Goal: Information Seeking & Learning: Learn about a topic

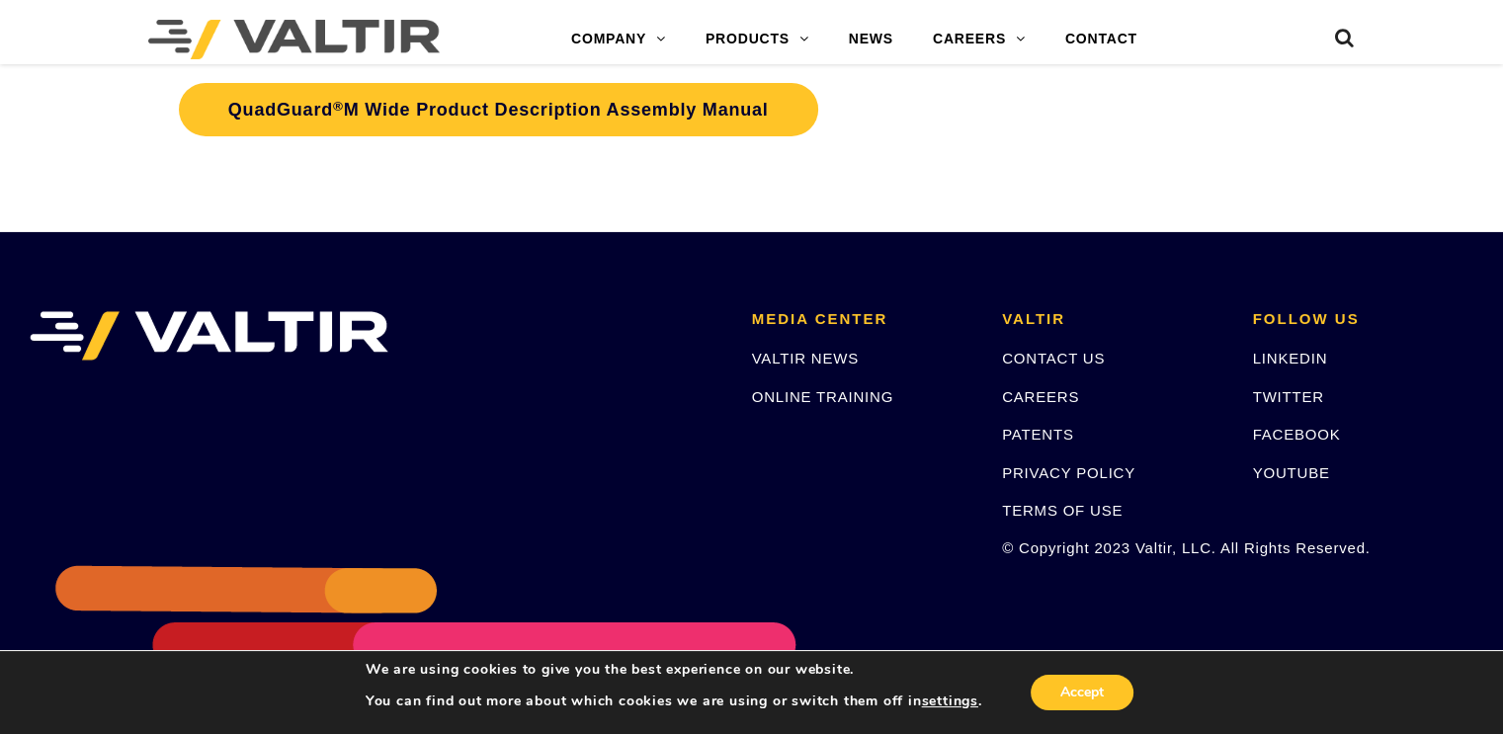
scroll to position [6713, 0]
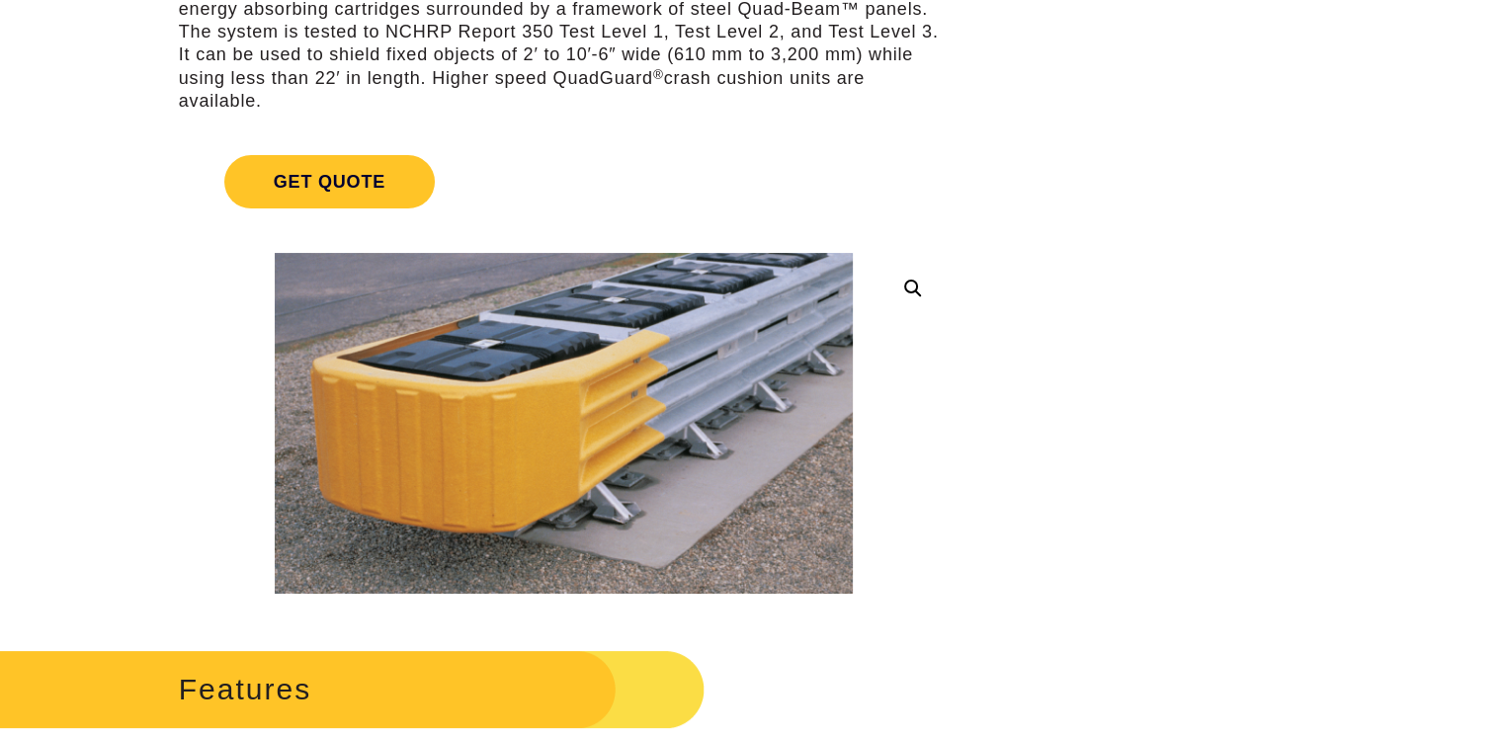
scroll to position [297, 0]
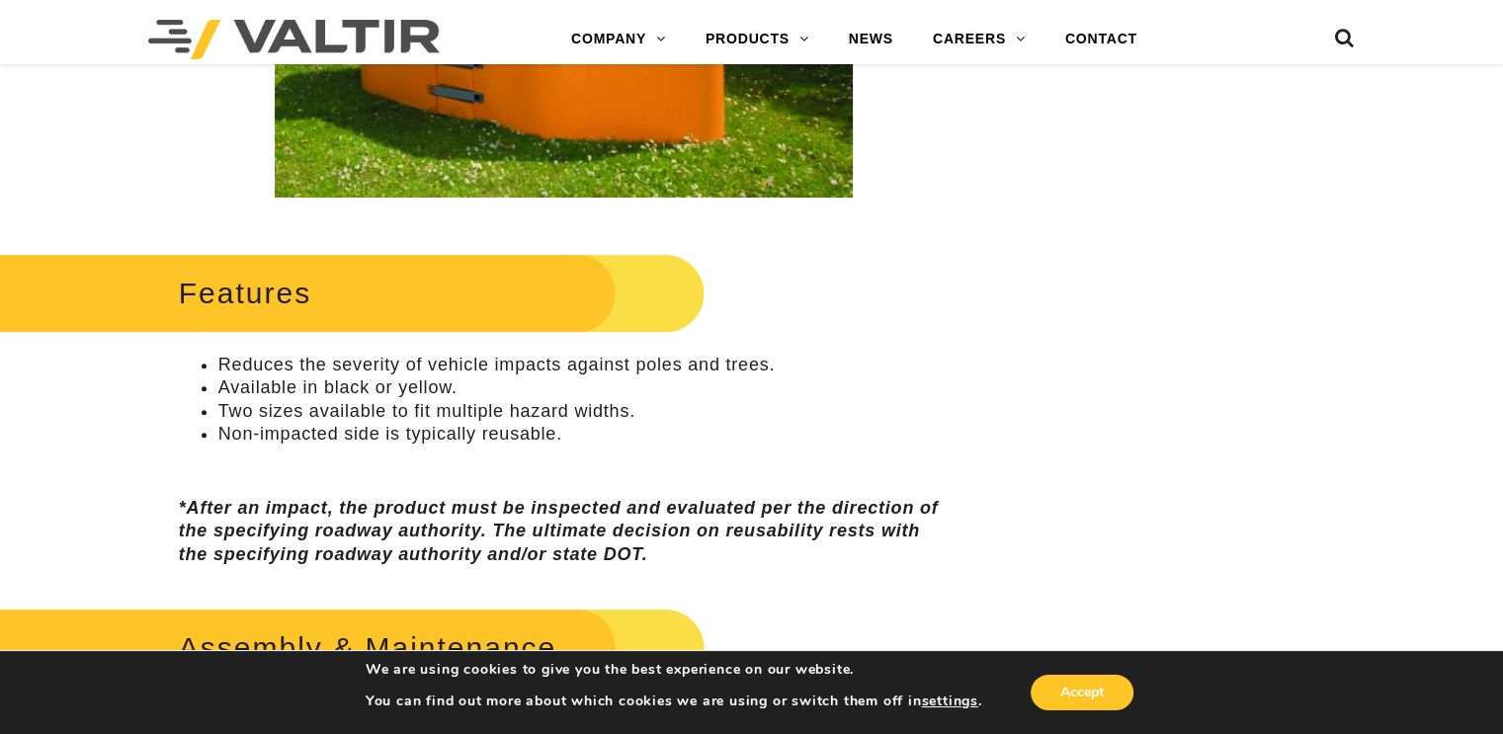
scroll to position [692, 0]
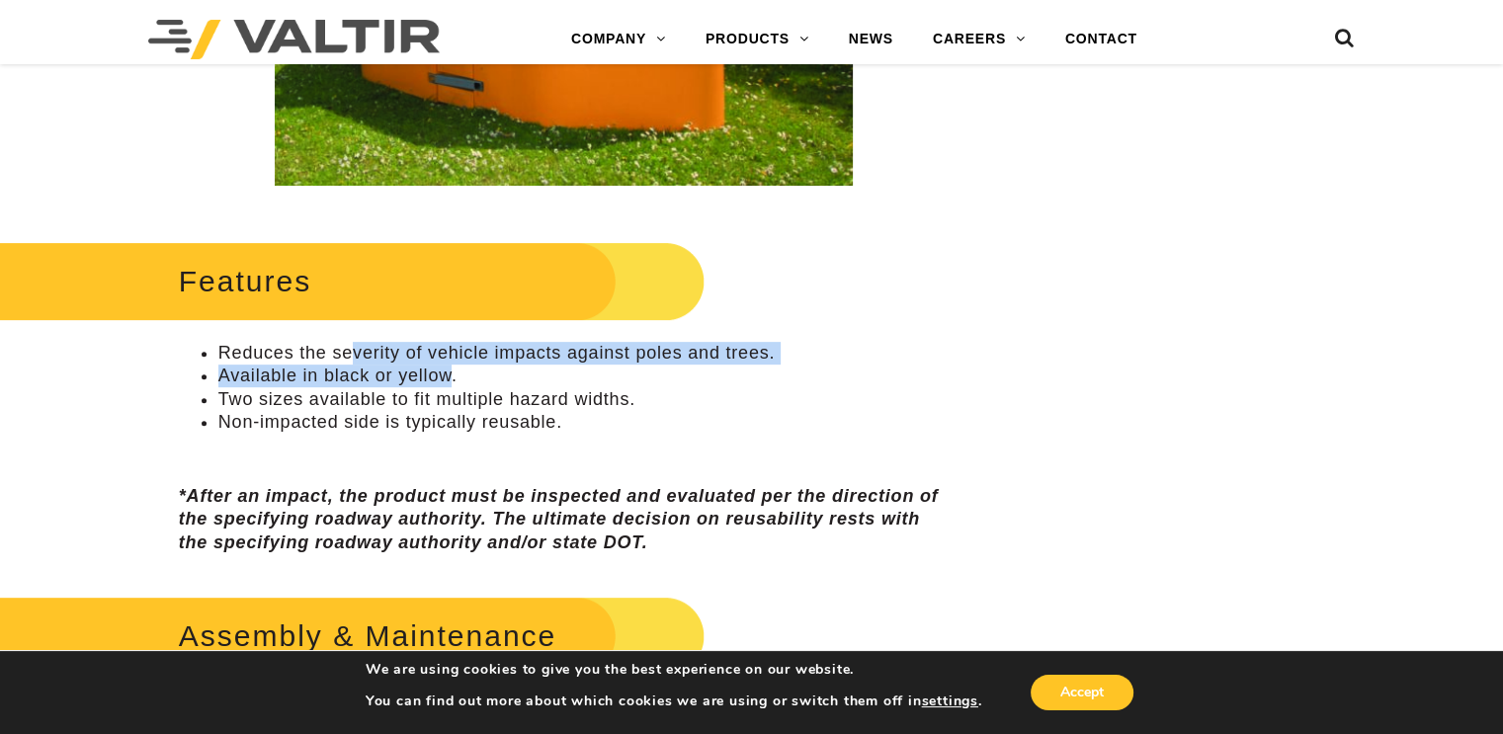
drag, startPoint x: 348, startPoint y: 359, endPoint x: 447, endPoint y: 379, distance: 100.8
click at [447, 379] on ul "Reduces the severity of vehicle impacts against poles and trees. Available in b…" at bounding box center [564, 388] width 770 height 93
click at [447, 379] on li "Available in black or yellow." at bounding box center [583, 376] width 730 height 23
drag, startPoint x: 373, startPoint y: 357, endPoint x: 399, endPoint y: 371, distance: 30.1
click at [399, 371] on ul "Reduces the severity of vehicle impacts against poles and trees. Available in b…" at bounding box center [564, 388] width 770 height 93
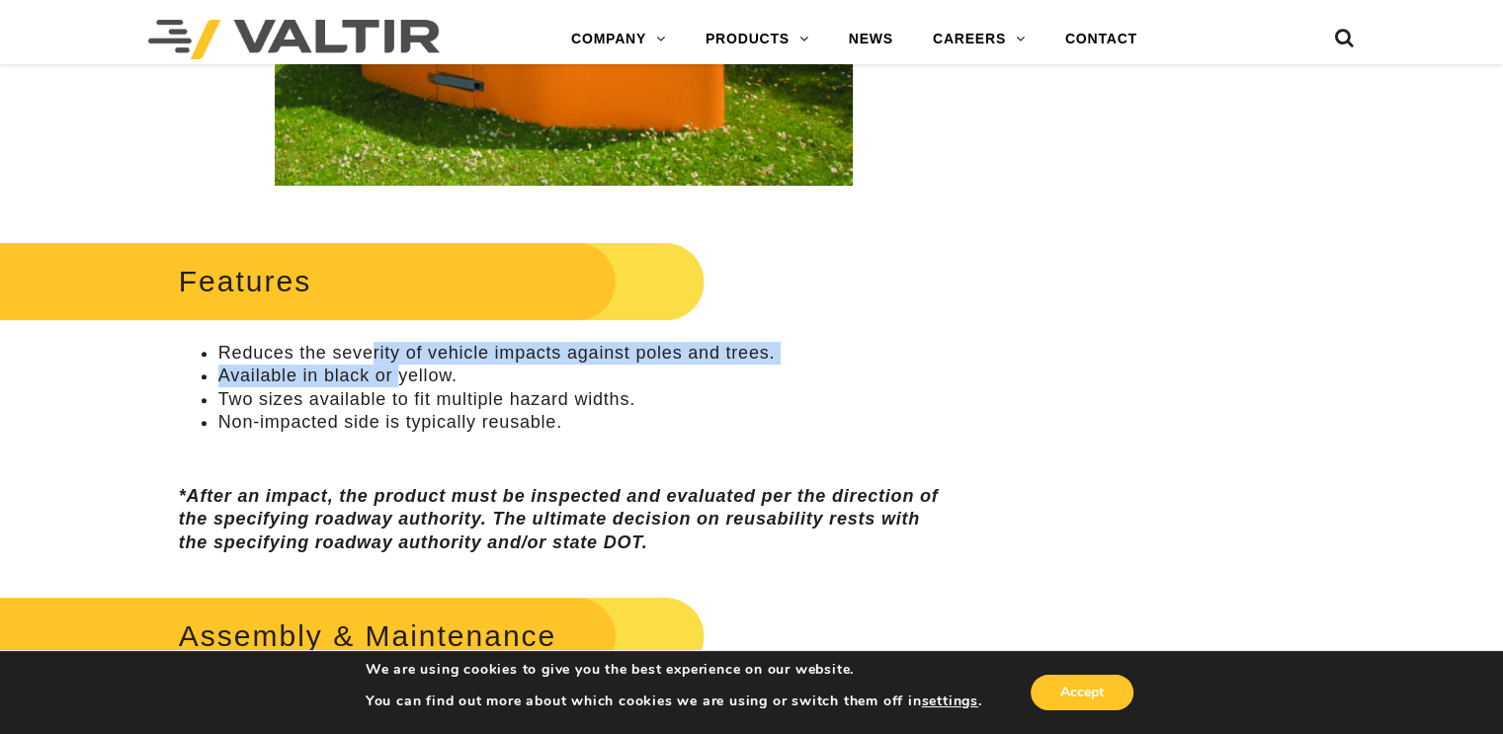
click at [399, 371] on li "Available in black or yellow." at bounding box center [583, 376] width 730 height 23
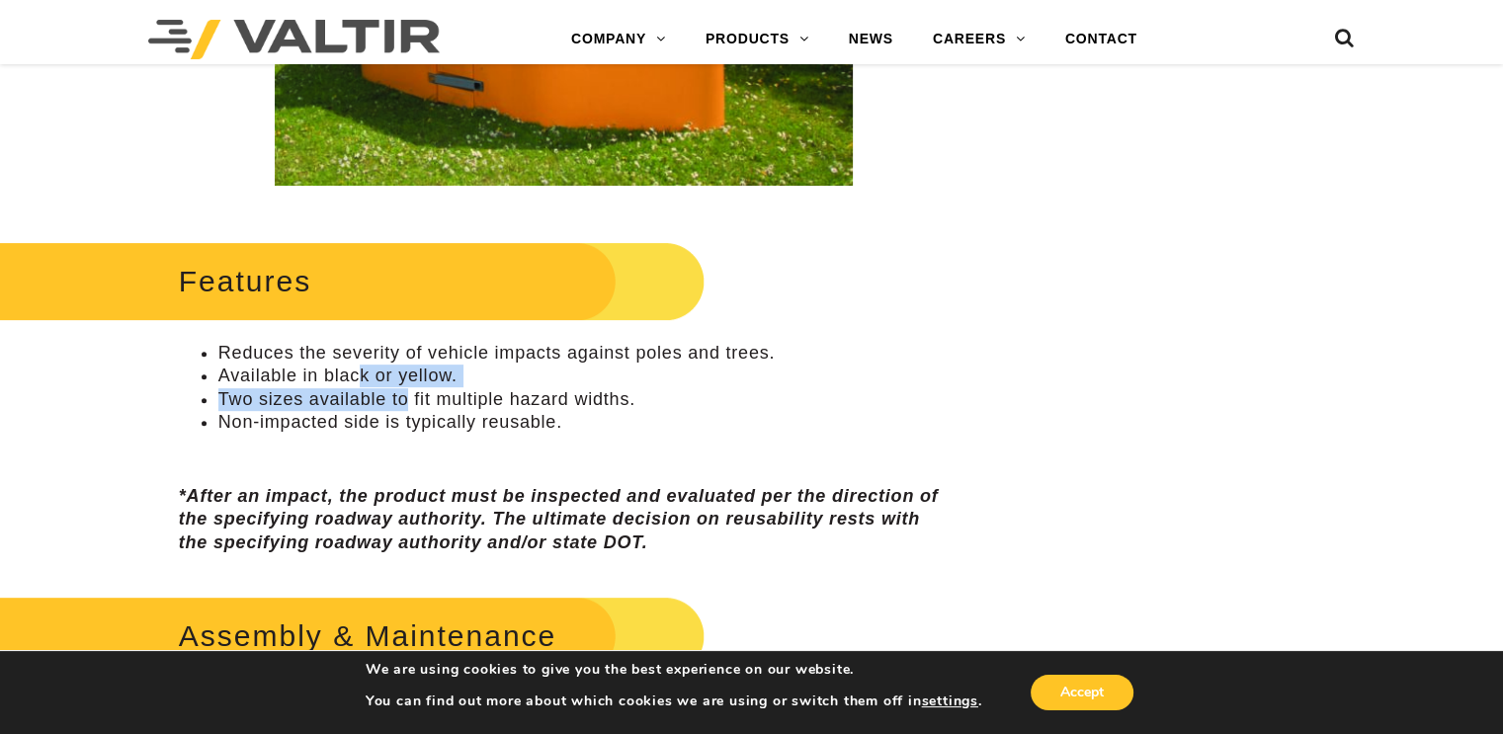
drag, startPoint x: 381, startPoint y: 388, endPoint x: 407, endPoint y: 407, distance: 32.6
click at [407, 407] on ul "Reduces the severity of vehicle impacts against poles and trees. Available in b…" at bounding box center [564, 388] width 770 height 93
click at [407, 407] on li "Two sizes available to fit multiple hazard widths." at bounding box center [583, 399] width 730 height 23
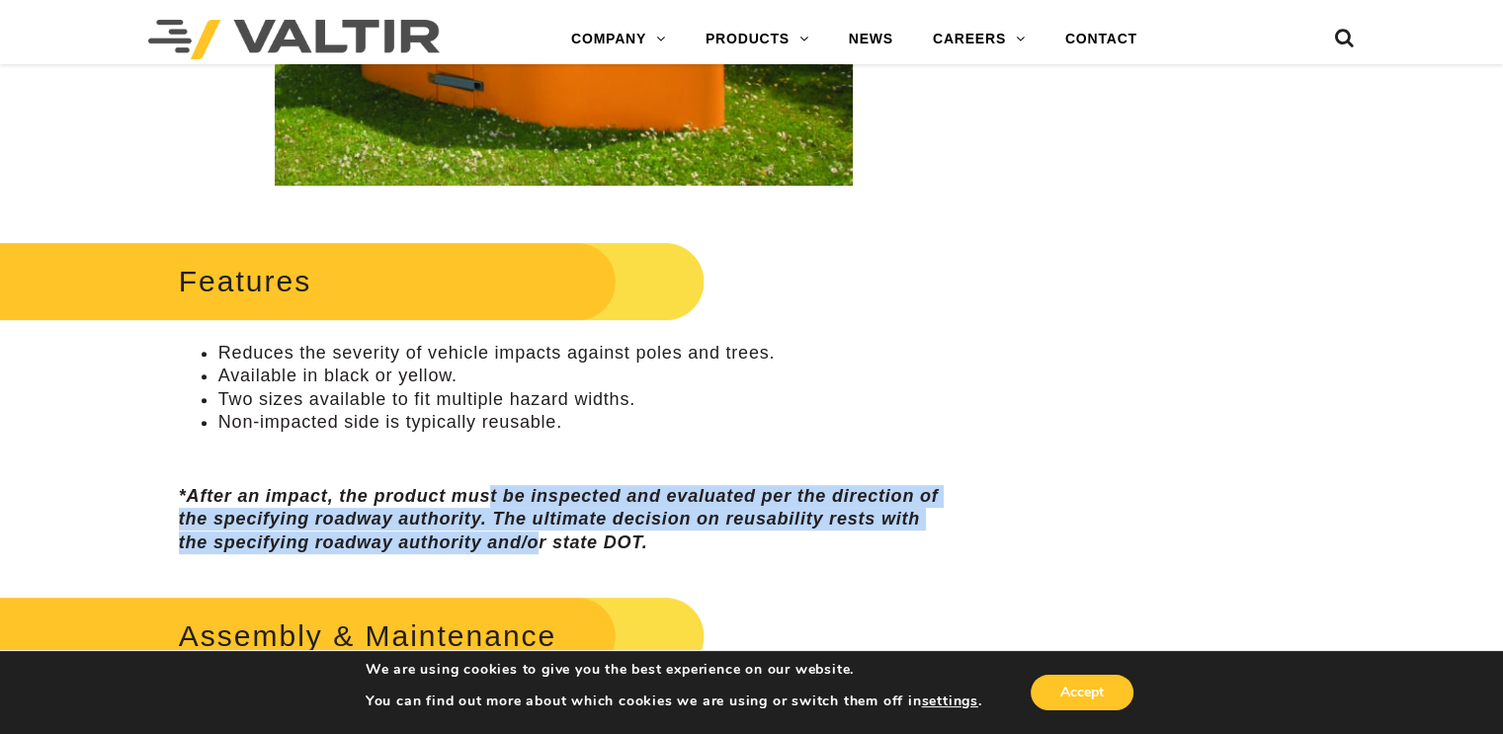
drag, startPoint x: 486, startPoint y: 486, endPoint x: 542, endPoint y: 537, distance: 74.9
click at [542, 537] on em "*After an impact, the product must be inspected and evaluated per the direction…" at bounding box center [559, 519] width 760 height 66
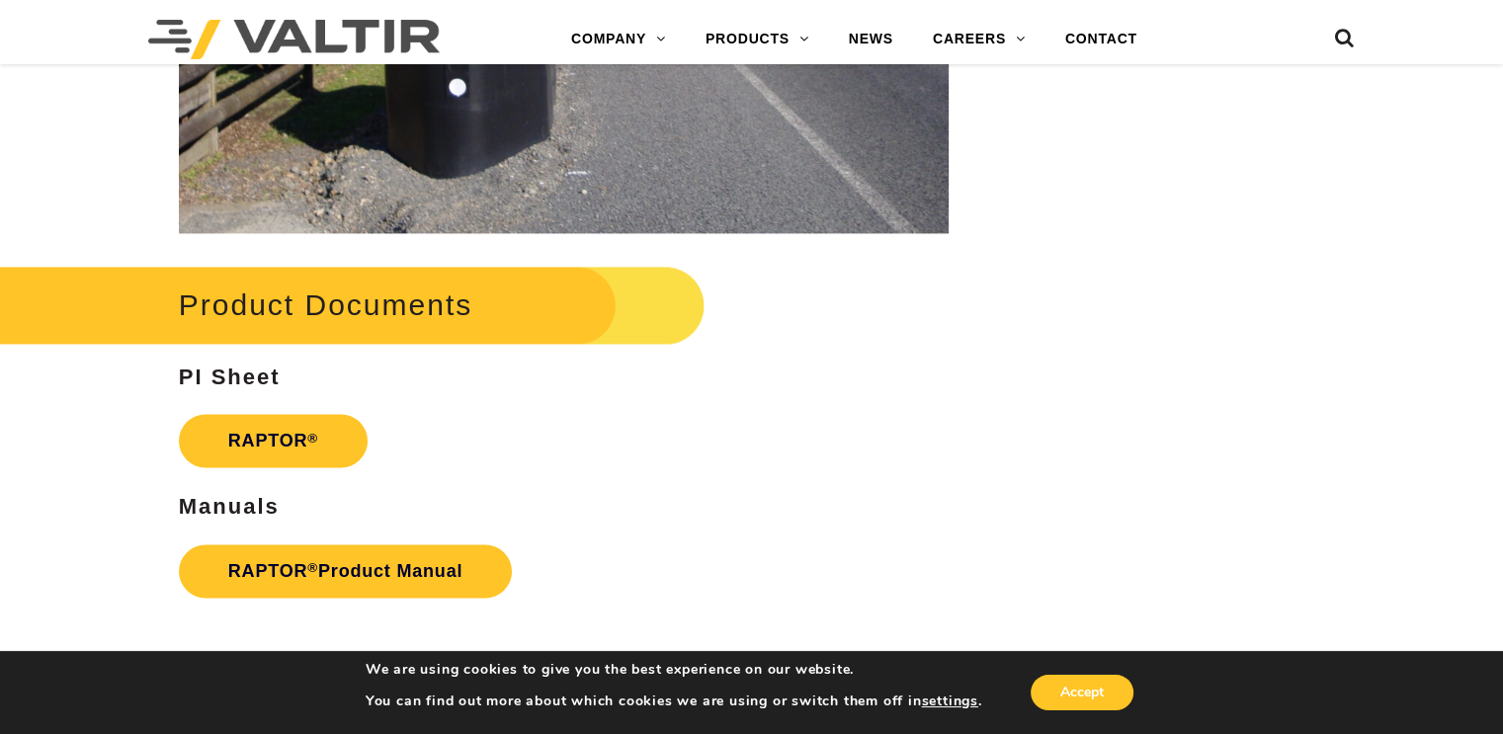
scroll to position [2965, 0]
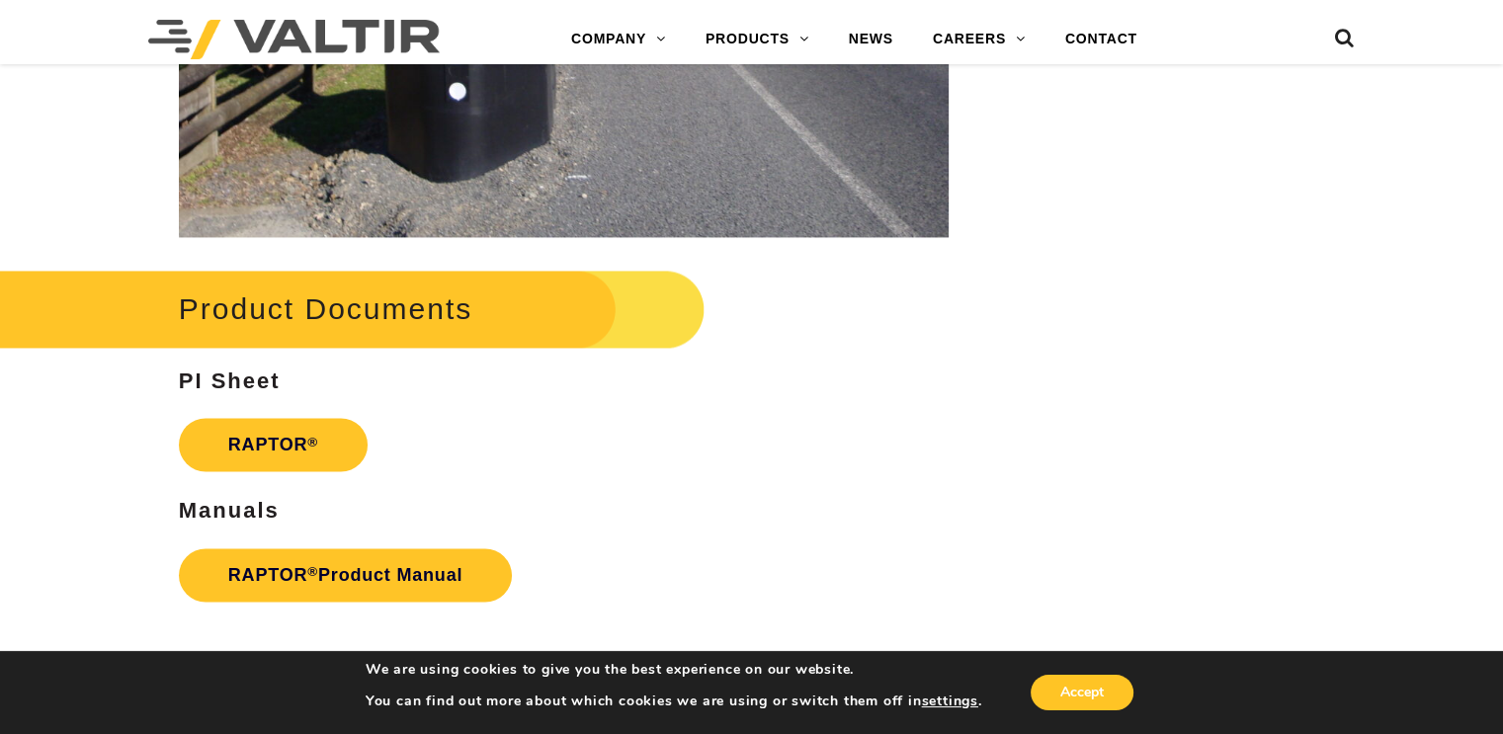
click at [427, 315] on h2 "Product Documents" at bounding box center [330, 309] width 752 height 92
click at [259, 459] on link "RAPTOR ®" at bounding box center [273, 444] width 189 height 53
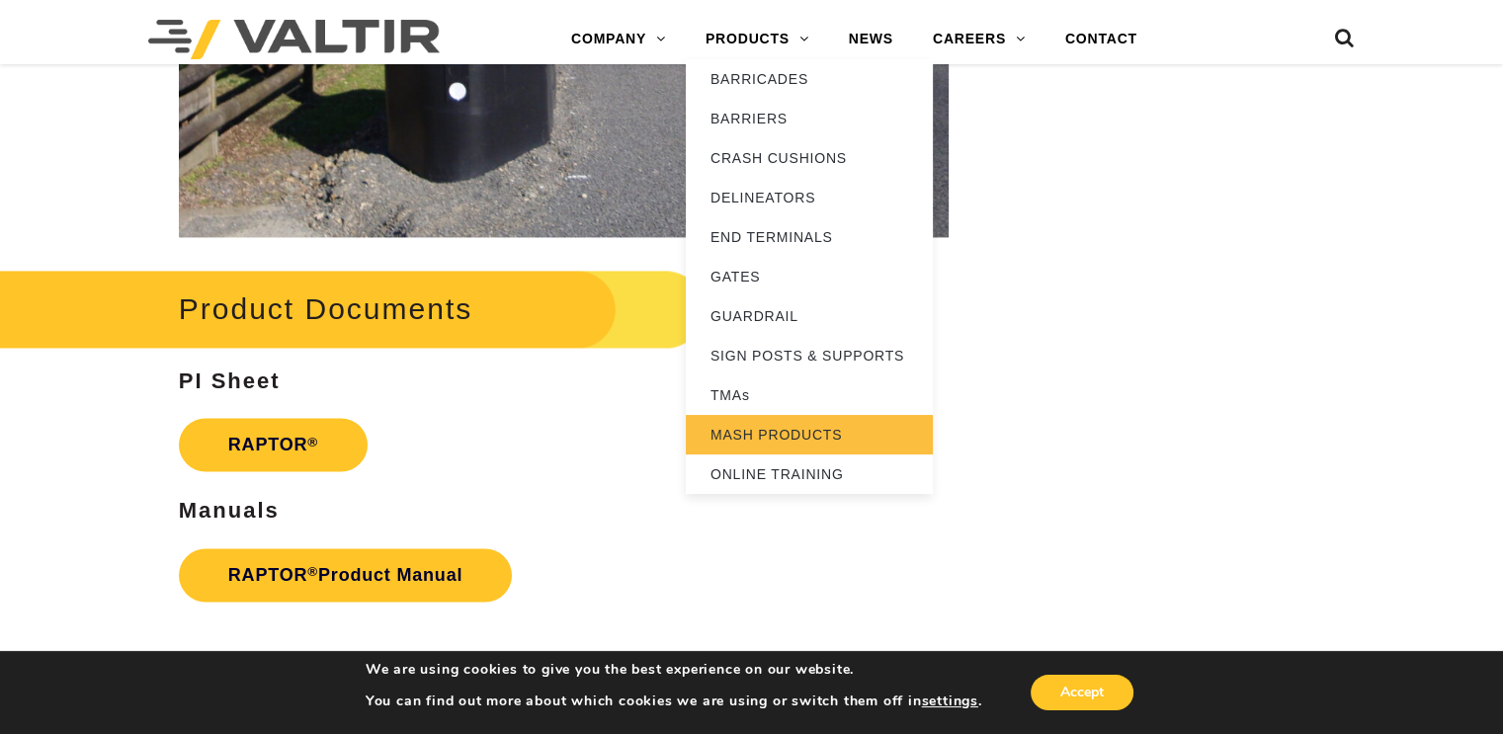
click at [778, 421] on link "MASH PRODUCTS" at bounding box center [809, 435] width 247 height 40
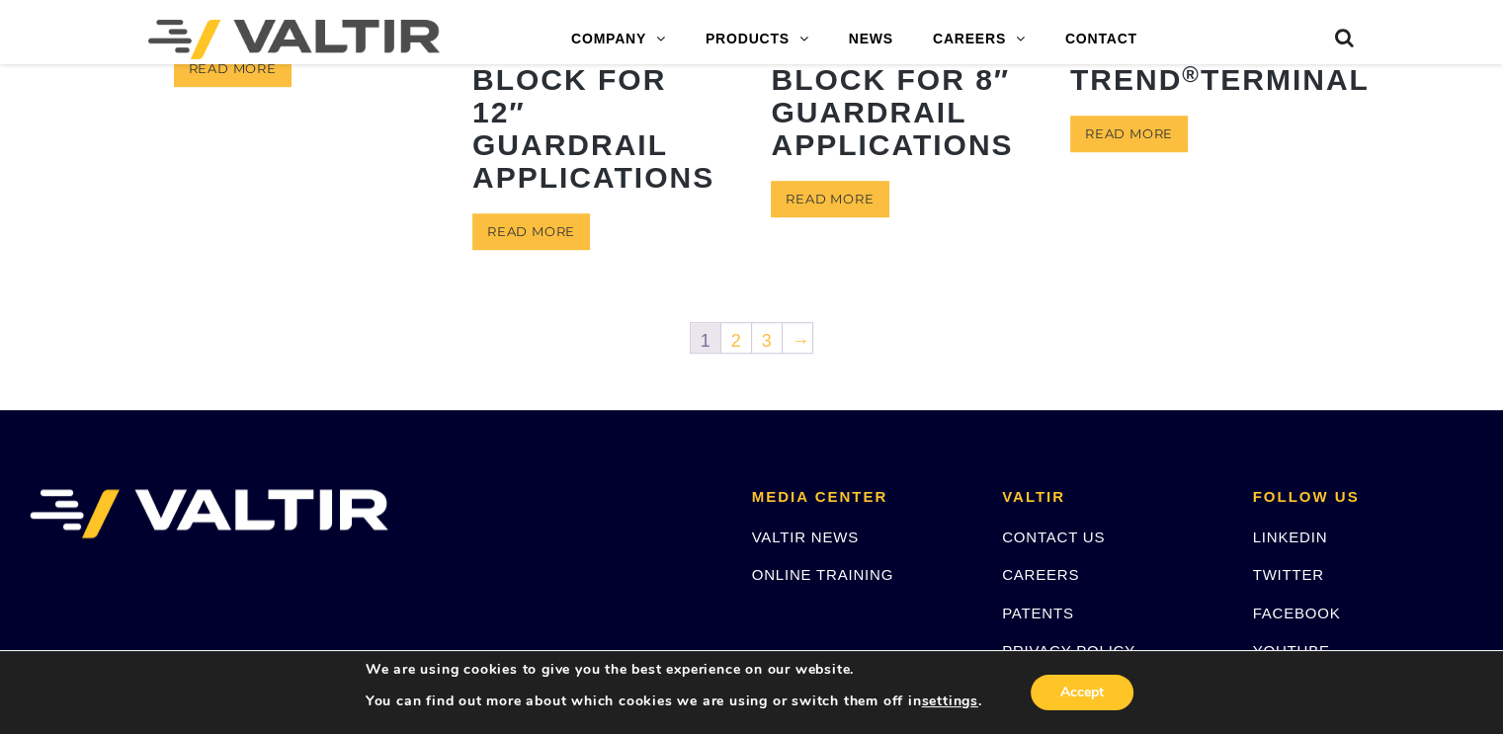
scroll to position [1384, 0]
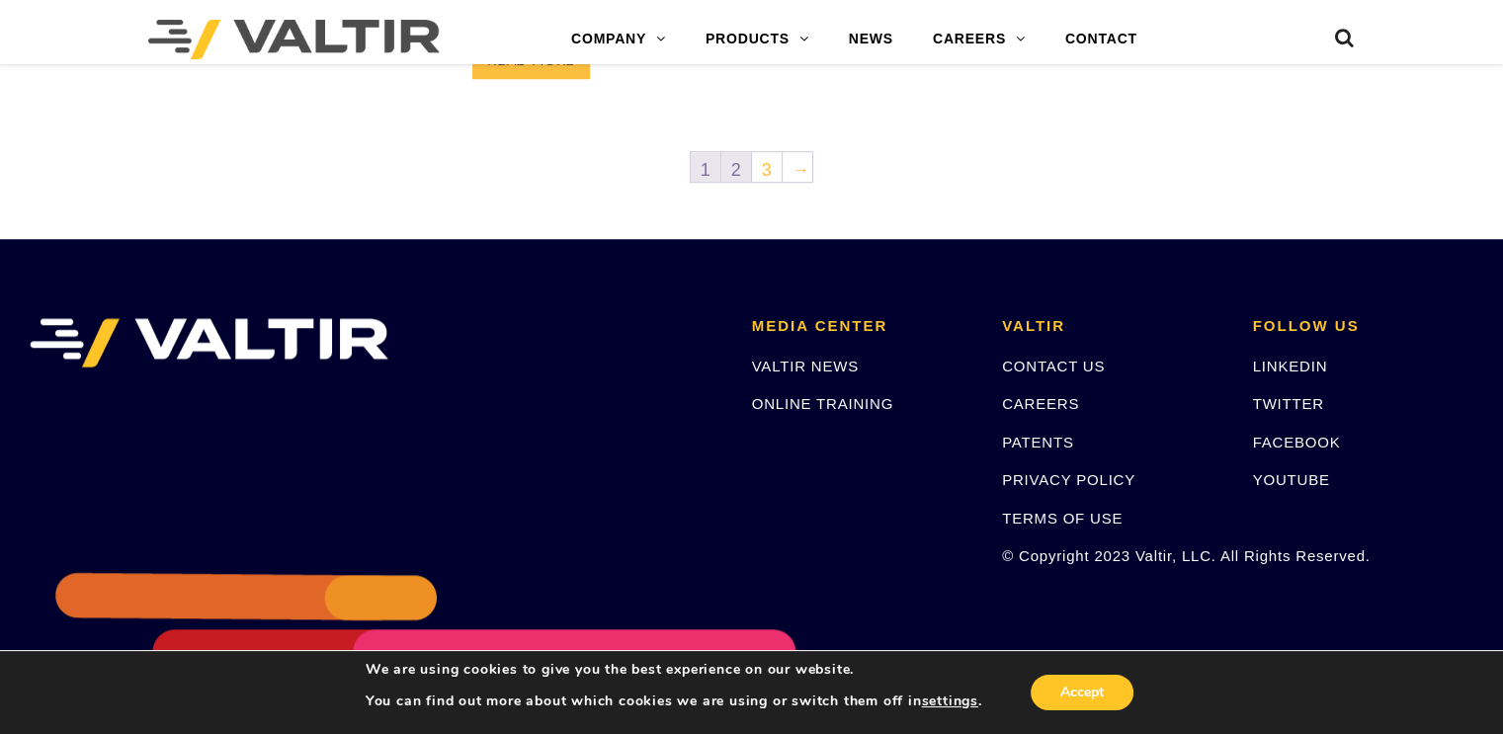
click at [732, 169] on link "2" at bounding box center [737, 167] width 30 height 30
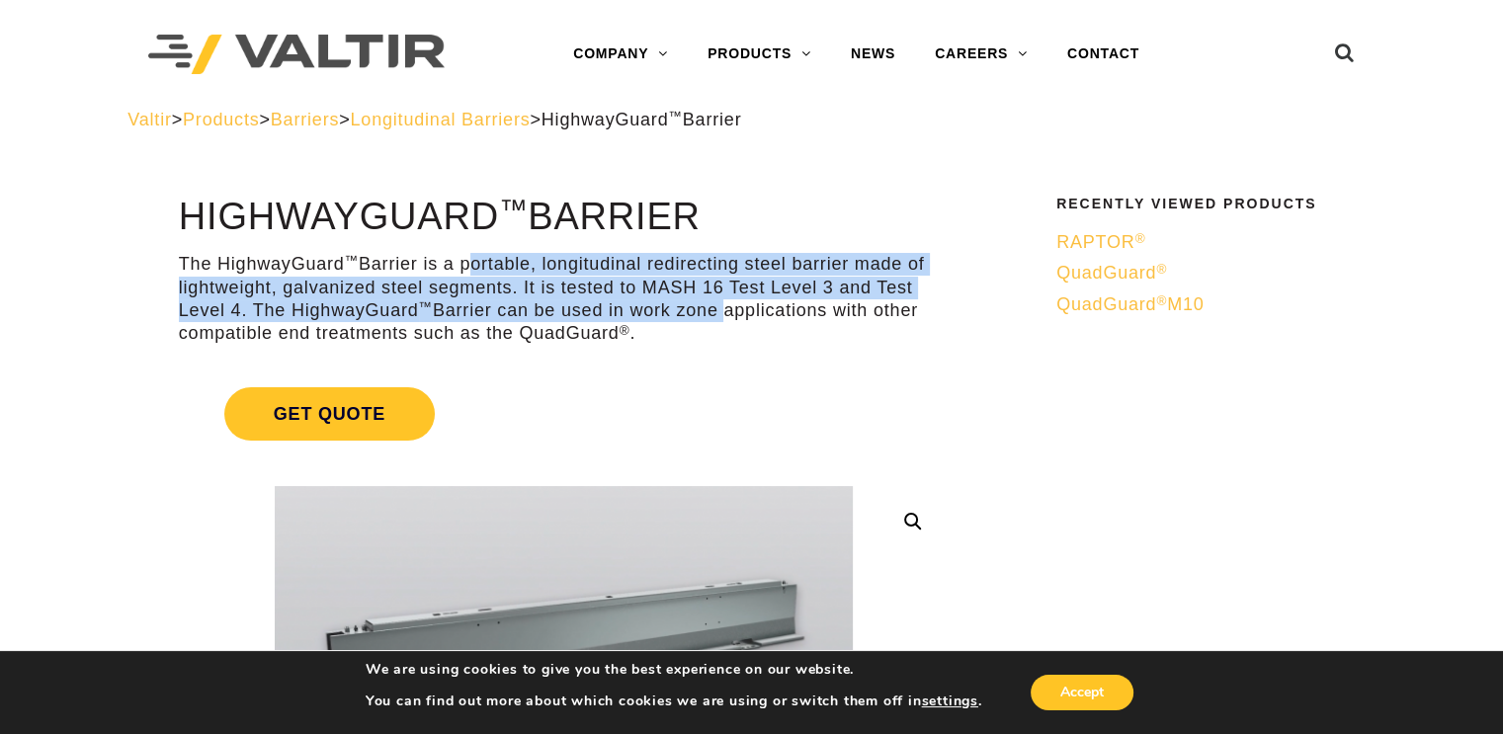
drag, startPoint x: 470, startPoint y: 256, endPoint x: 723, endPoint y: 316, distance: 259.2
click at [723, 316] on p "The HighwayGuard ™ Barrier is a portable, longitudinal redirecting steel barrie…" at bounding box center [564, 299] width 770 height 93
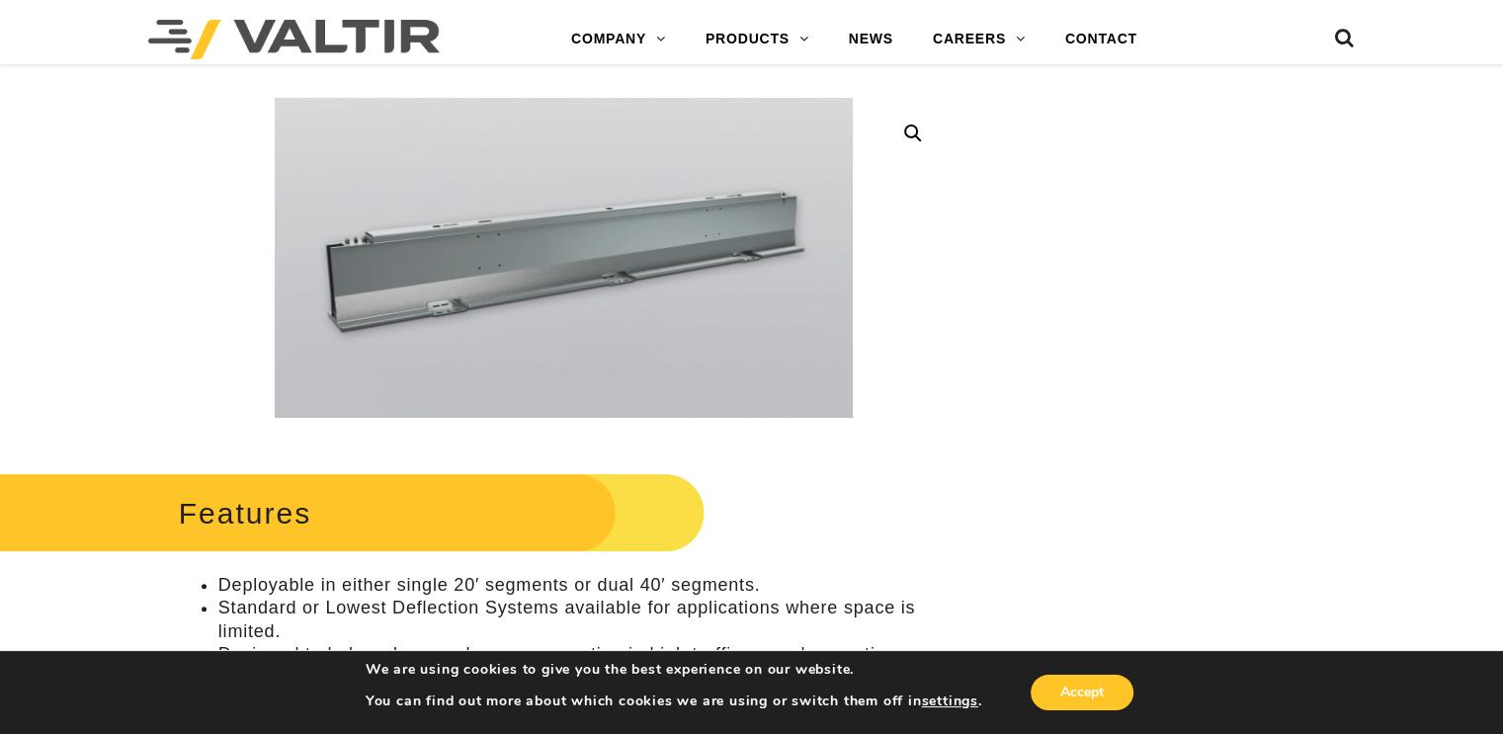
scroll to position [692, 0]
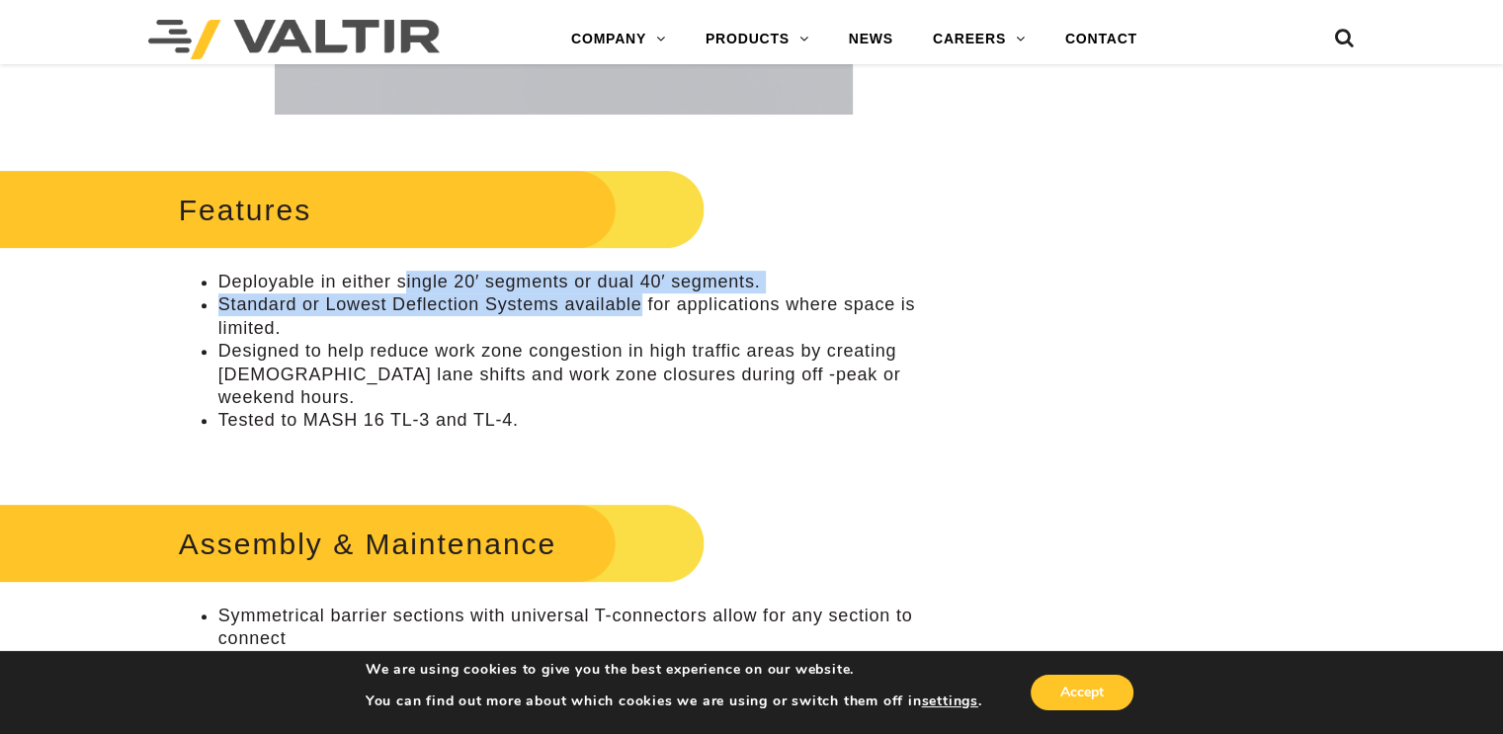
drag, startPoint x: 403, startPoint y: 273, endPoint x: 638, endPoint y: 306, distance: 236.6
click at [638, 306] on ul "Deployable in either single 20′ segments or dual 40′ segments. Standard or Lowe…" at bounding box center [564, 352] width 770 height 162
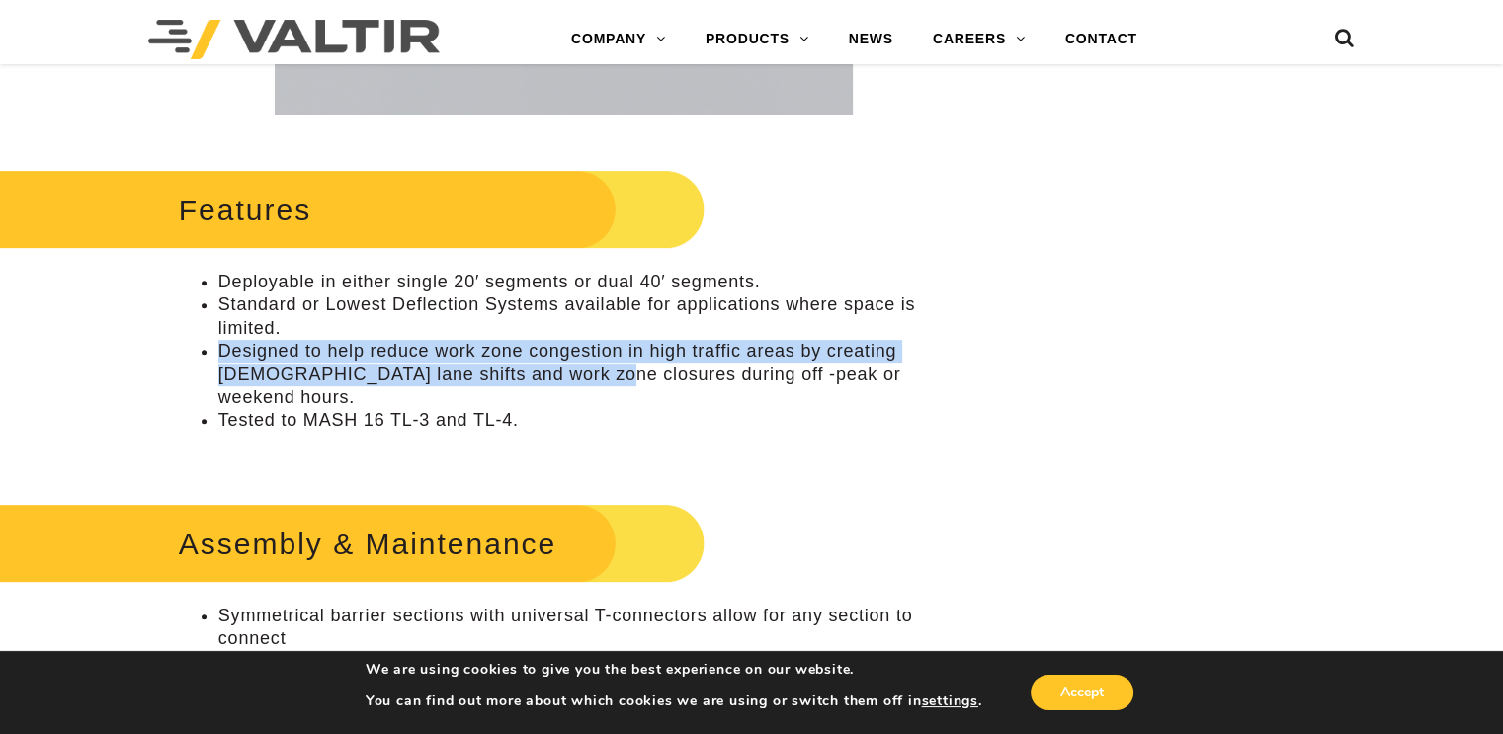
drag, startPoint x: 481, startPoint y: 339, endPoint x: 588, endPoint y: 377, distance: 113.2
click at [588, 377] on ul "Deployable in either single 20′ segments or dual 40′ segments. Standard or Lowe…" at bounding box center [564, 352] width 770 height 162
click at [588, 377] on li "Designed to help reduce work zone congestion in high traffic areas by creating …" at bounding box center [583, 374] width 730 height 69
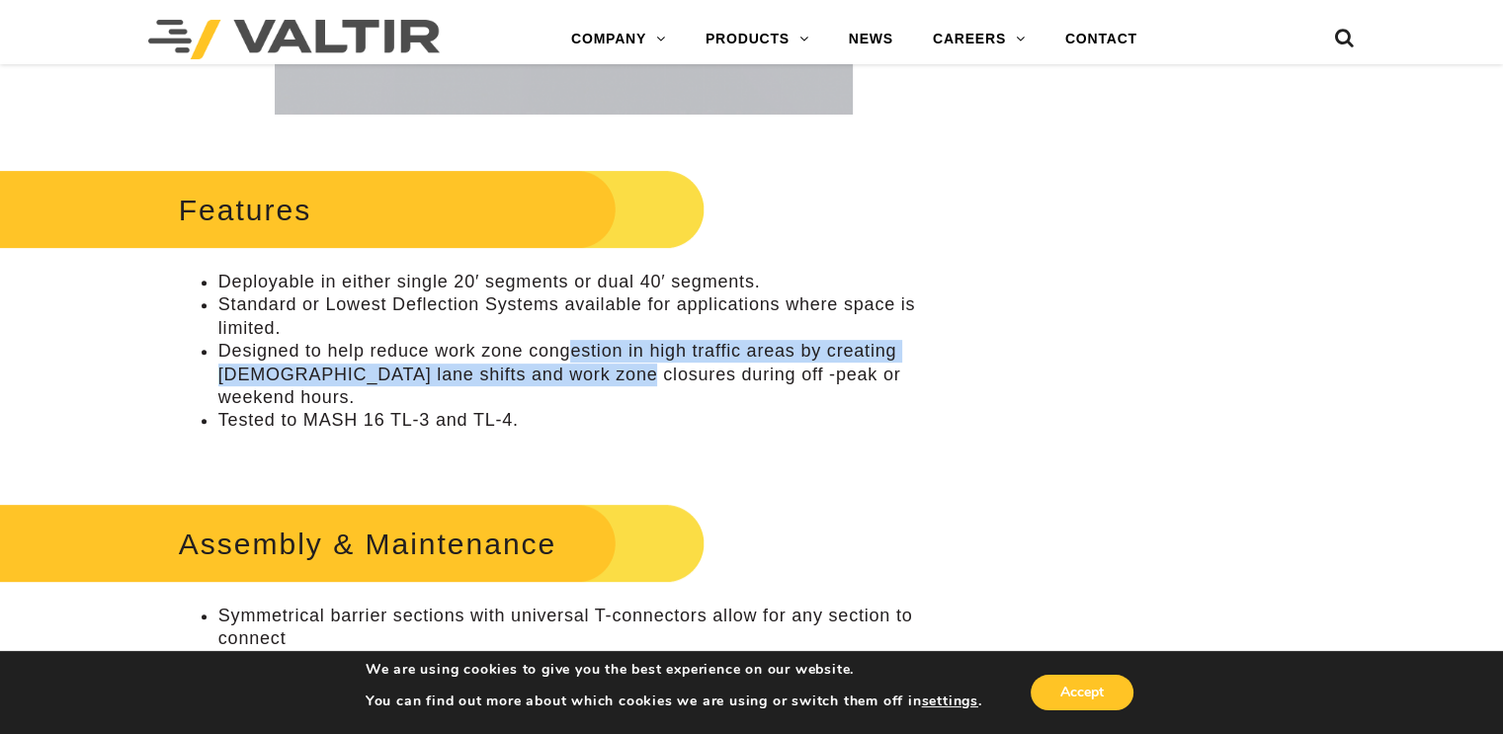
drag, startPoint x: 569, startPoint y: 362, endPoint x: 605, endPoint y: 380, distance: 39.8
click at [605, 380] on li "Designed to help reduce work zone congestion in high traffic areas by creating …" at bounding box center [583, 374] width 730 height 69
drag, startPoint x: 580, startPoint y: 357, endPoint x: 625, endPoint y: 379, distance: 49.5
click at [625, 379] on li "Designed to help reduce work zone congestion in high traffic areas by creating …" at bounding box center [583, 374] width 730 height 69
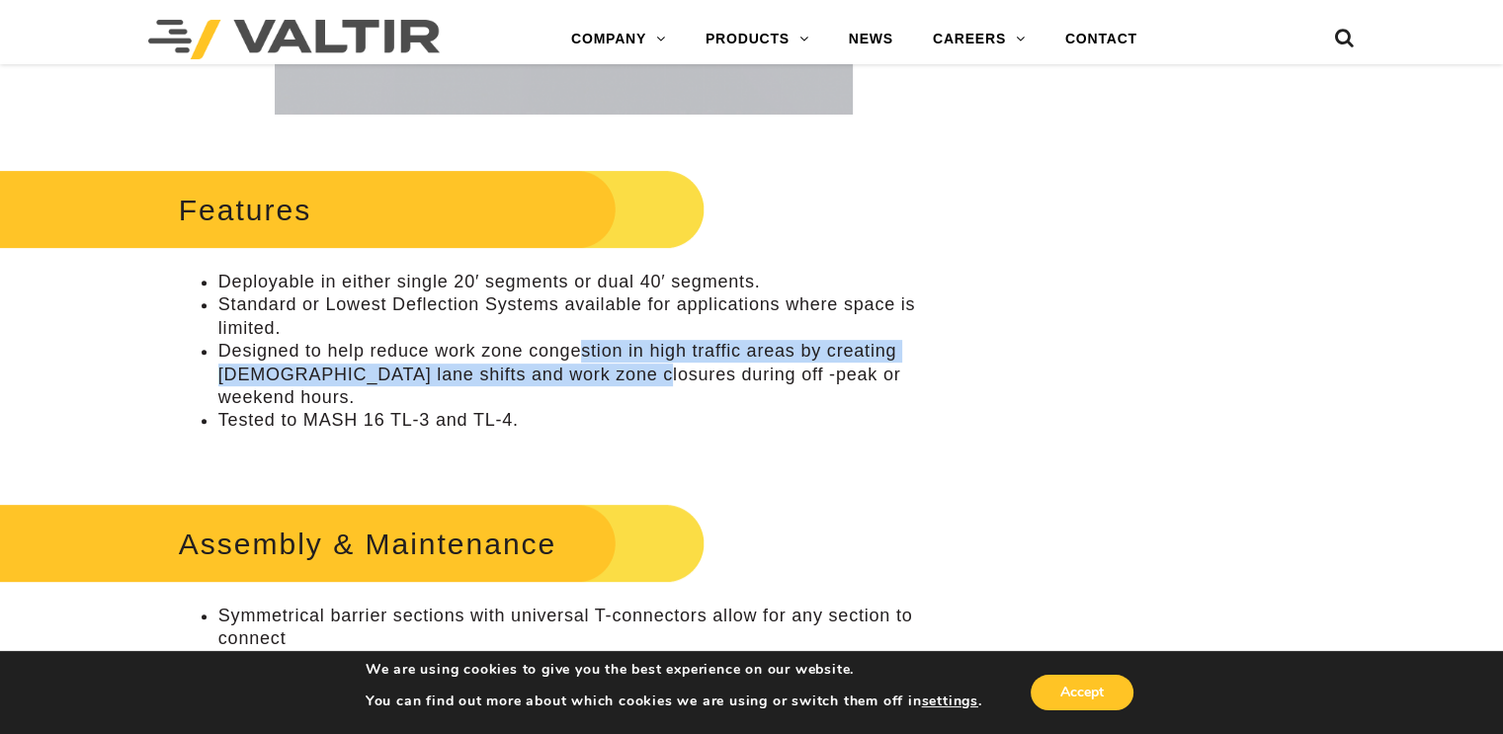
click at [625, 379] on li "Designed to help reduce work zone congestion in high traffic areas by creating …" at bounding box center [583, 374] width 730 height 69
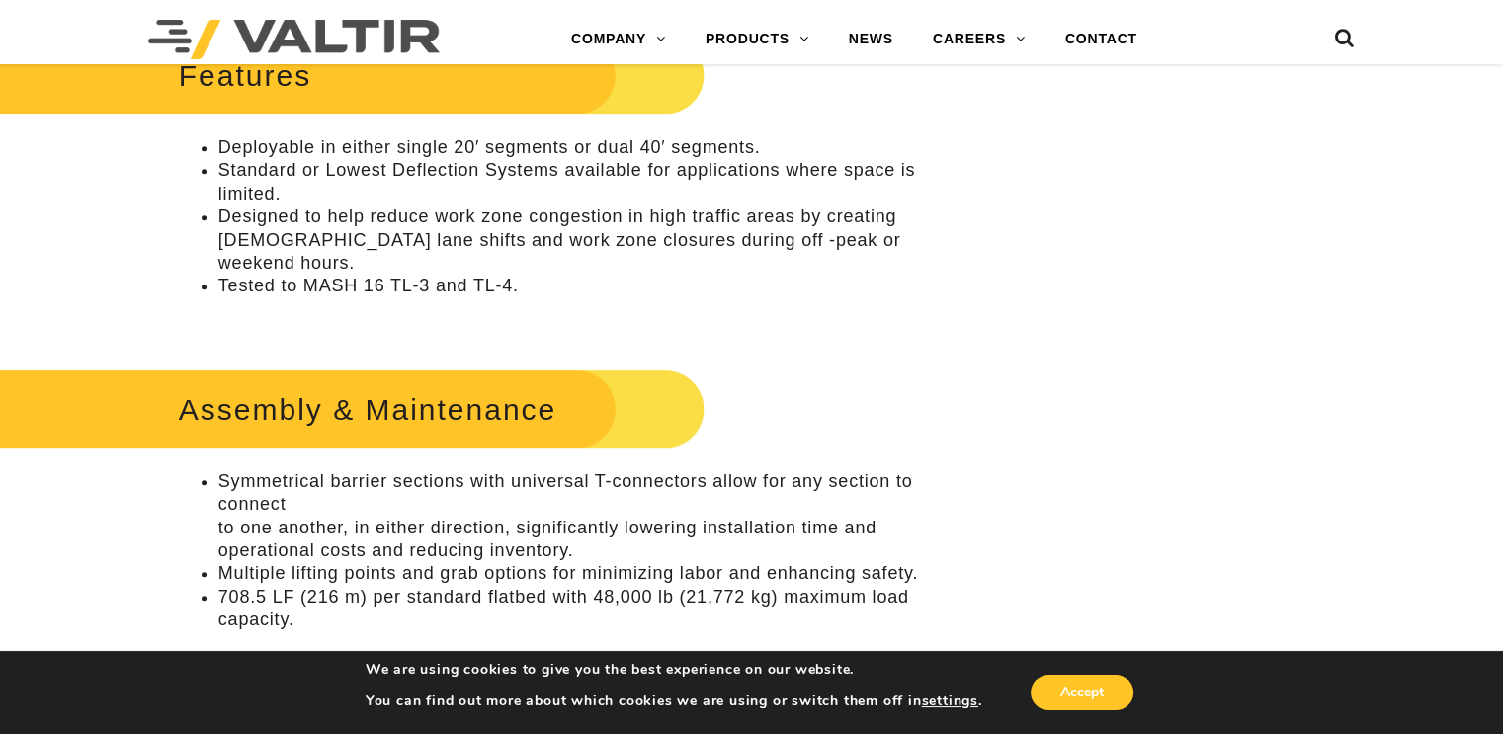
scroll to position [988, 0]
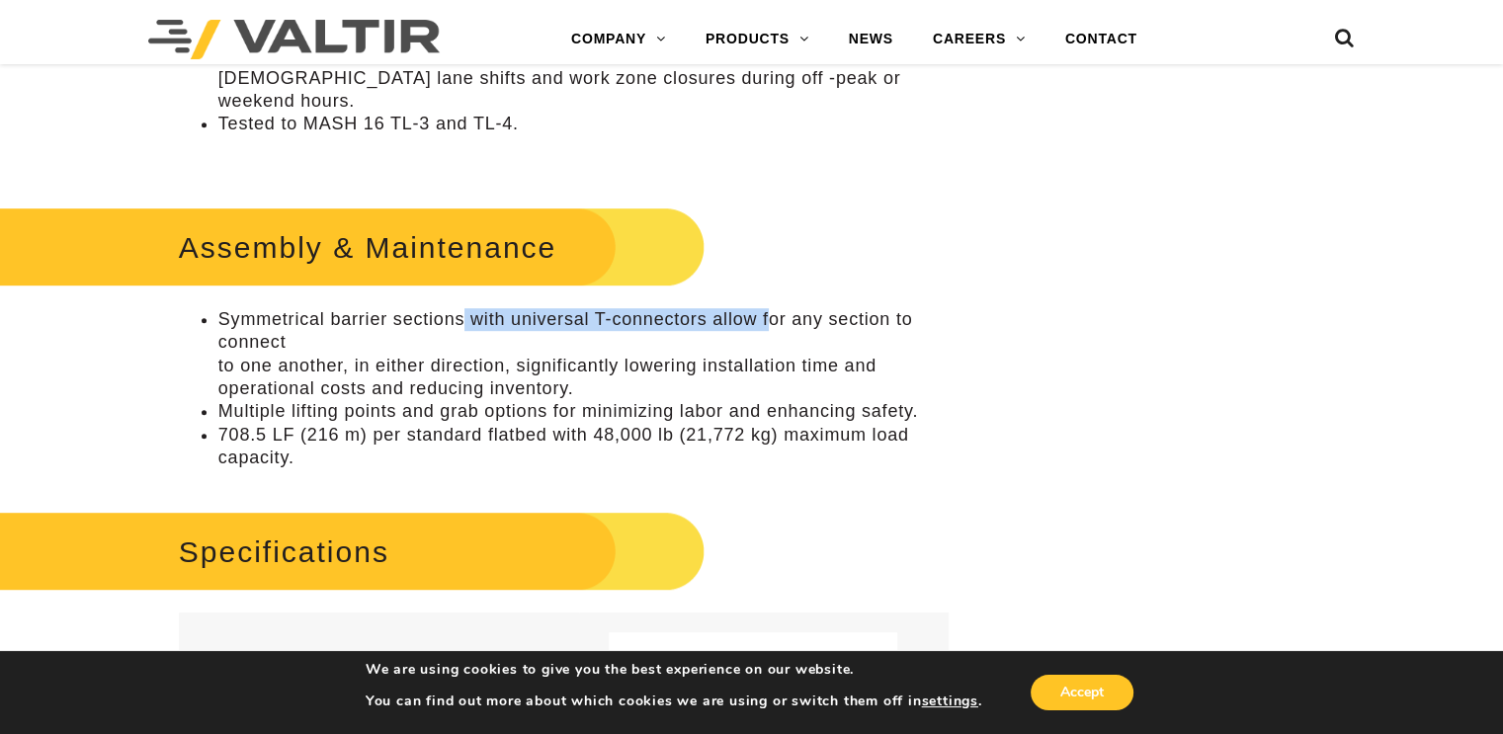
drag, startPoint x: 550, startPoint y: 302, endPoint x: 767, endPoint y: 299, distance: 217.5
click at [767, 308] on li "Symmetrical barrier sections with universal T-connectors allow for any section …" at bounding box center [583, 354] width 730 height 93
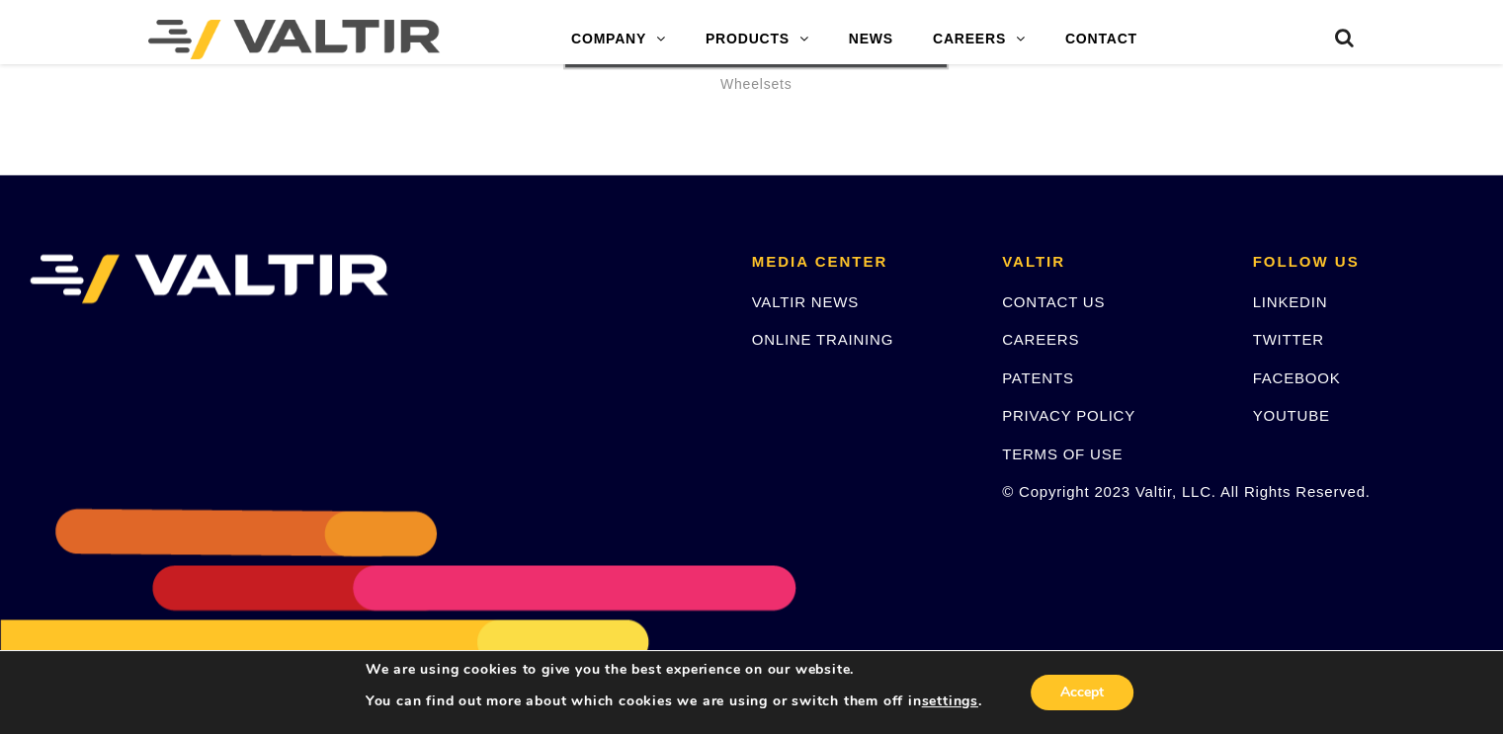
scroll to position [10472, 0]
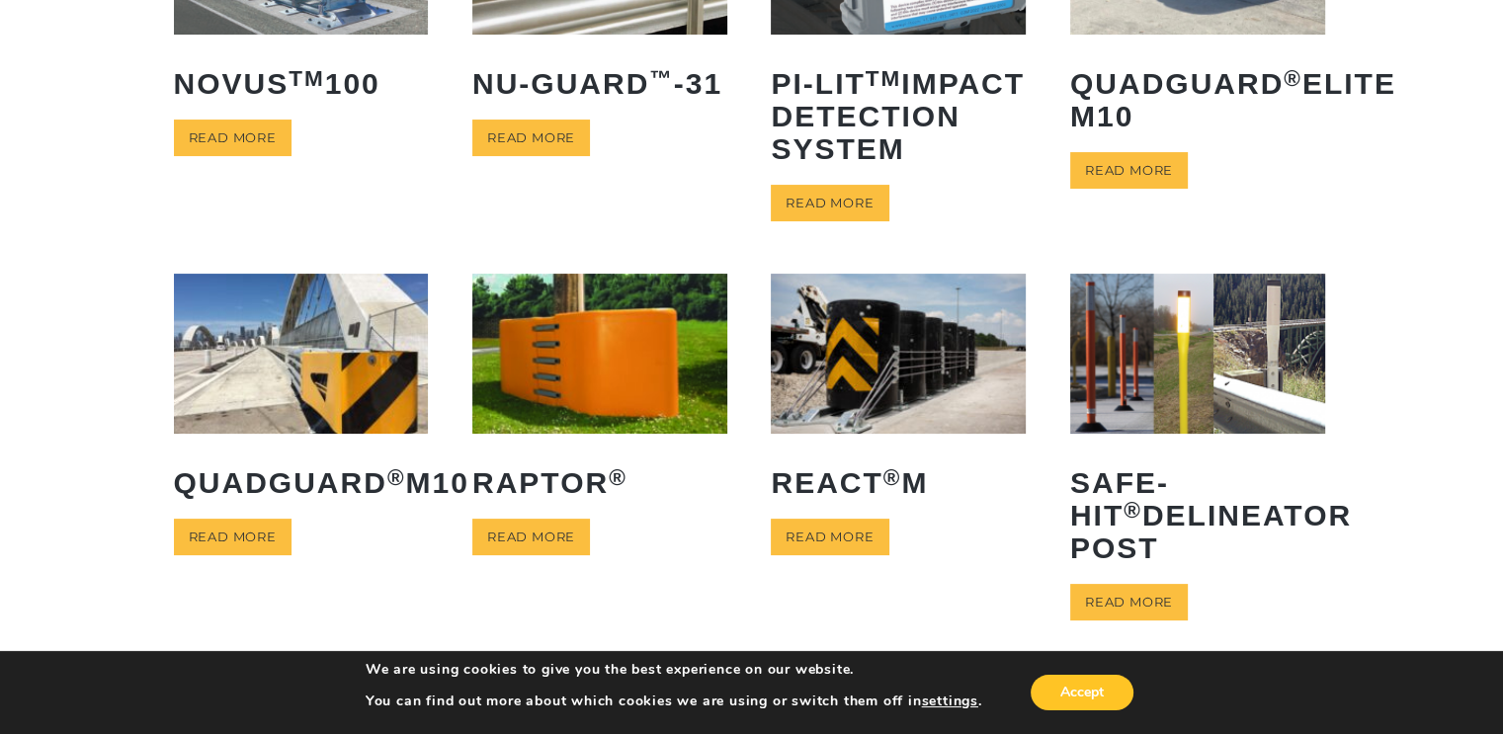
scroll to position [297, 0]
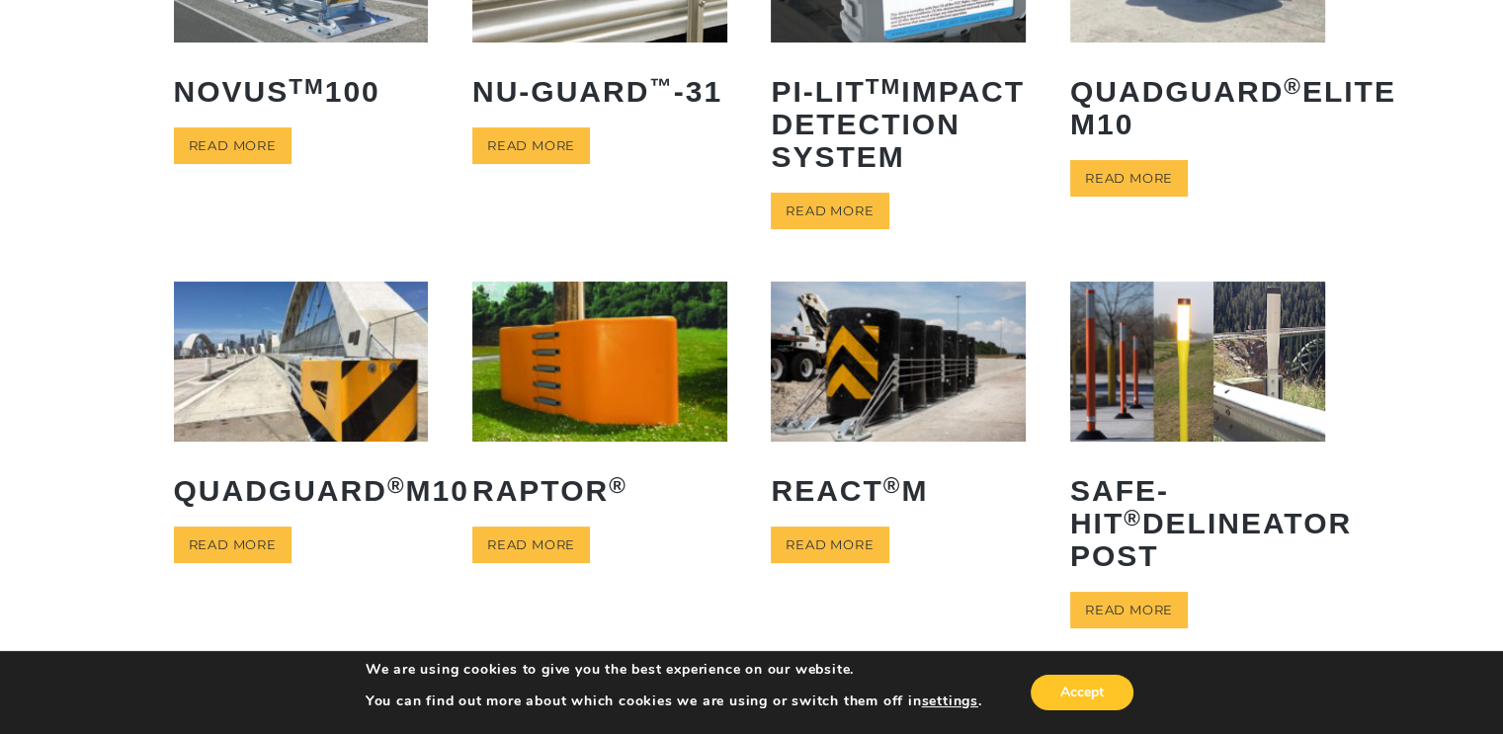
click at [554, 437] on img at bounding box center [599, 361] width 255 height 159
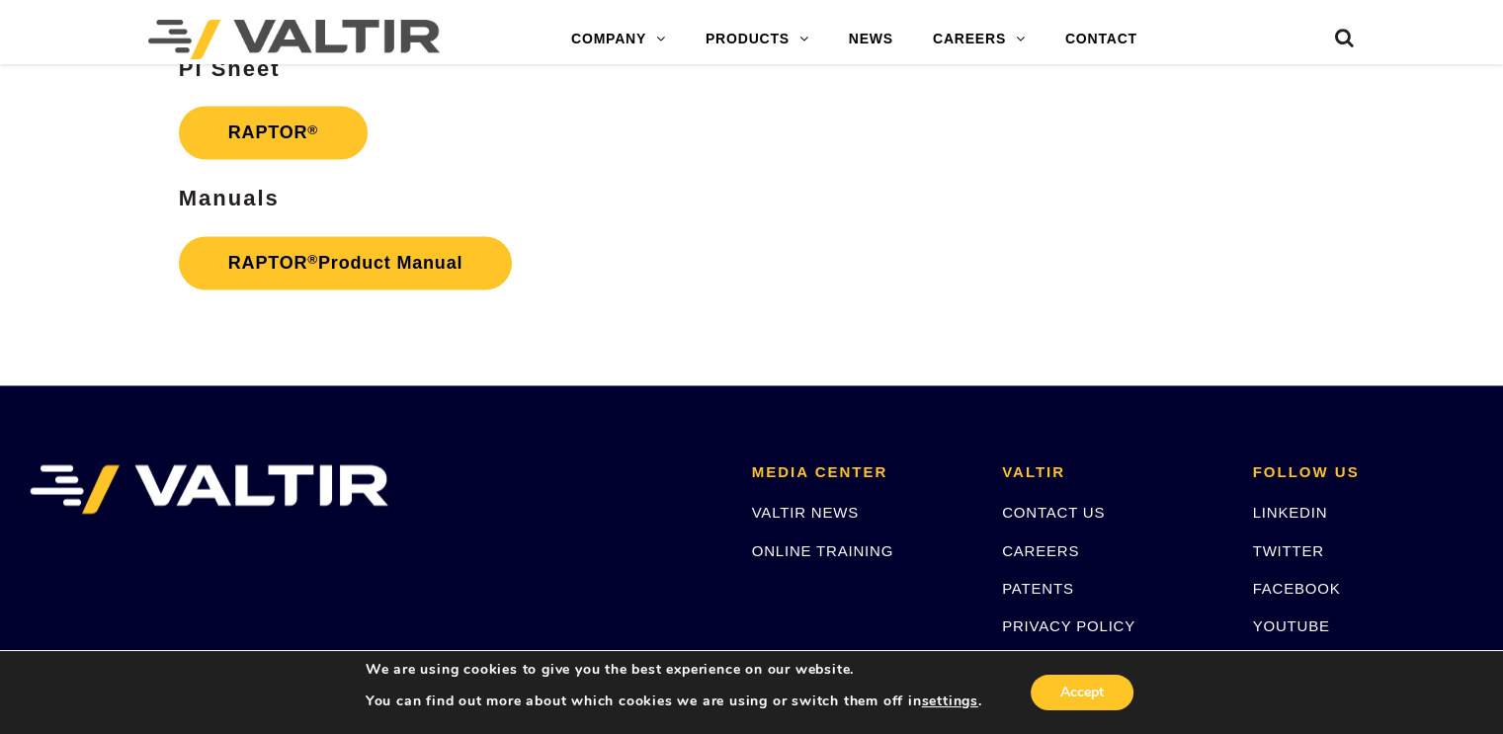
scroll to position [3163, 0]
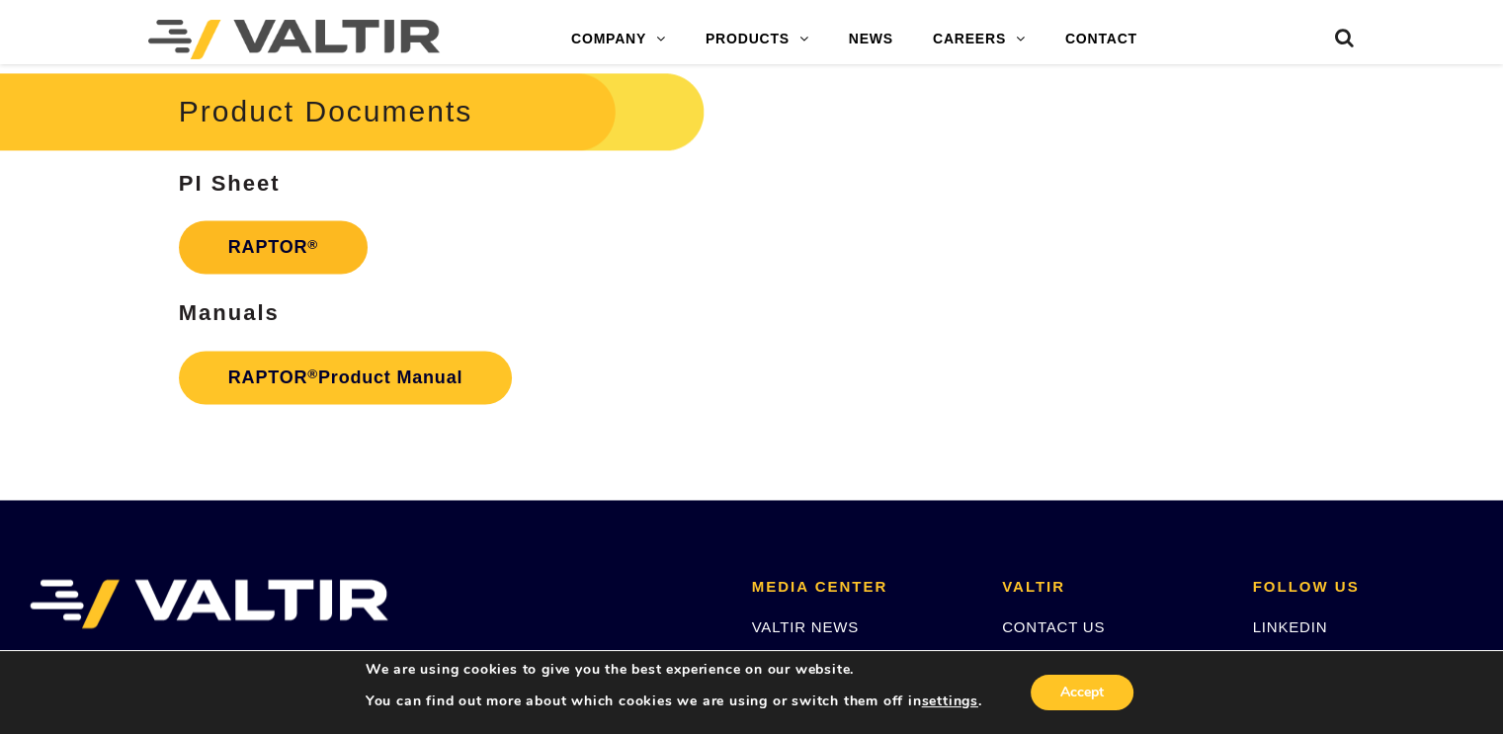
click at [275, 252] on strong "RAPTOR ®" at bounding box center [273, 247] width 90 height 20
